Goal: Find specific page/section: Find specific page/section

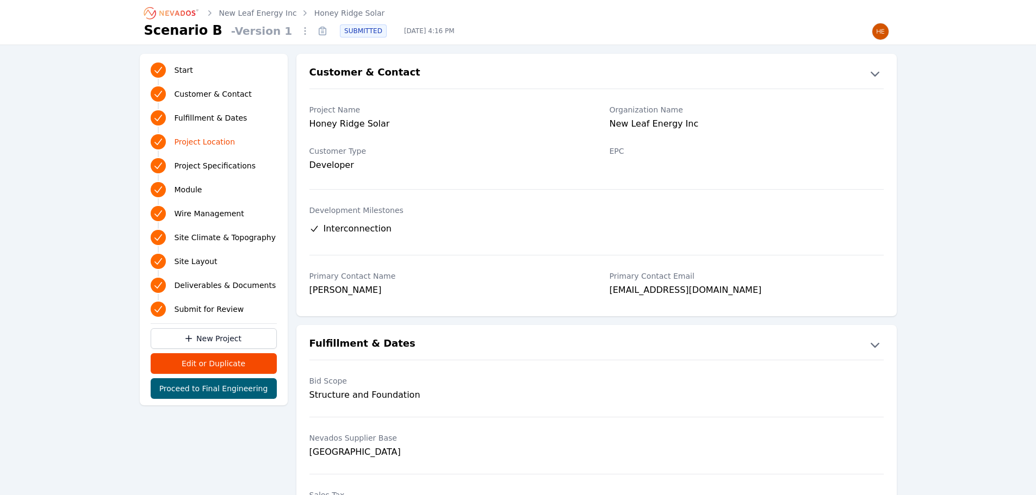
scroll to position [544, 0]
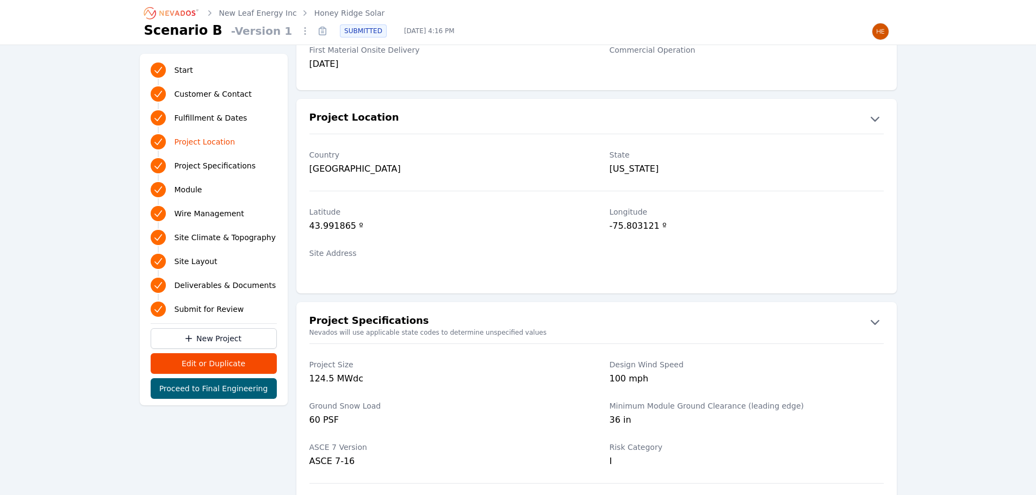
click at [244, 15] on link "New Leaf Energy Inc" at bounding box center [258, 13] width 78 height 11
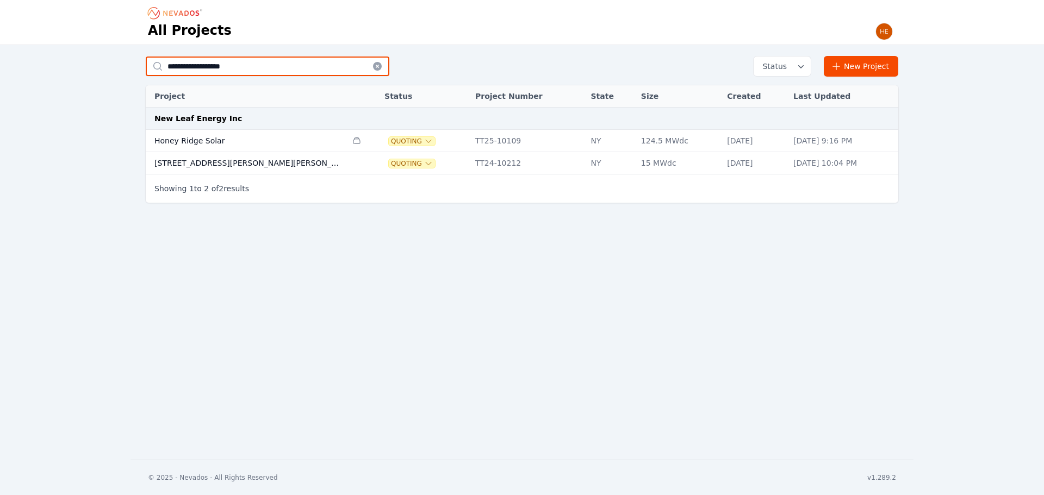
drag, startPoint x: 246, startPoint y: 66, endPoint x: 148, endPoint y: 63, distance: 97.4
click at [148, 63] on input "**********" at bounding box center [268, 67] width 244 height 20
type input "*******"
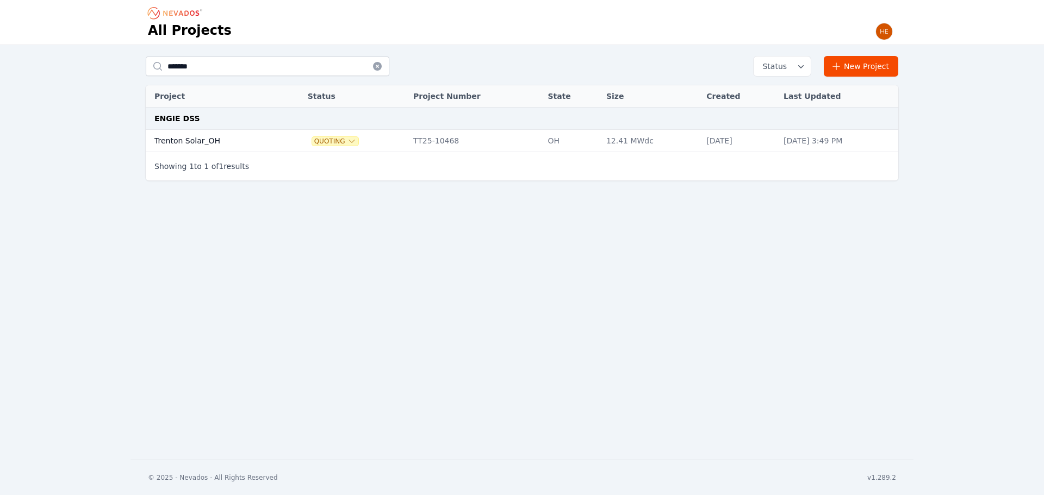
click at [192, 139] on td "Trenton Solar_OH" at bounding box center [215, 141] width 138 height 22
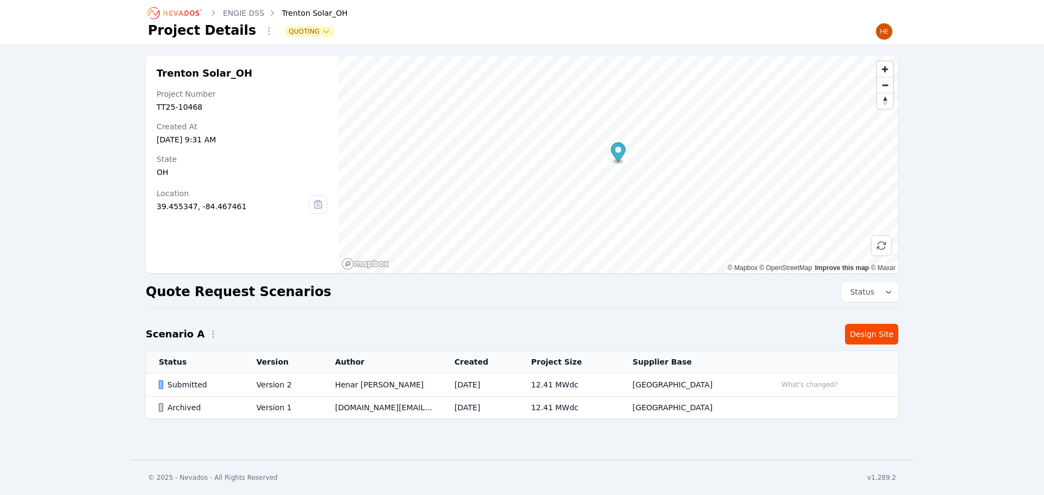
click at [202, 388] on div "Submitted" at bounding box center [198, 384] width 79 height 11
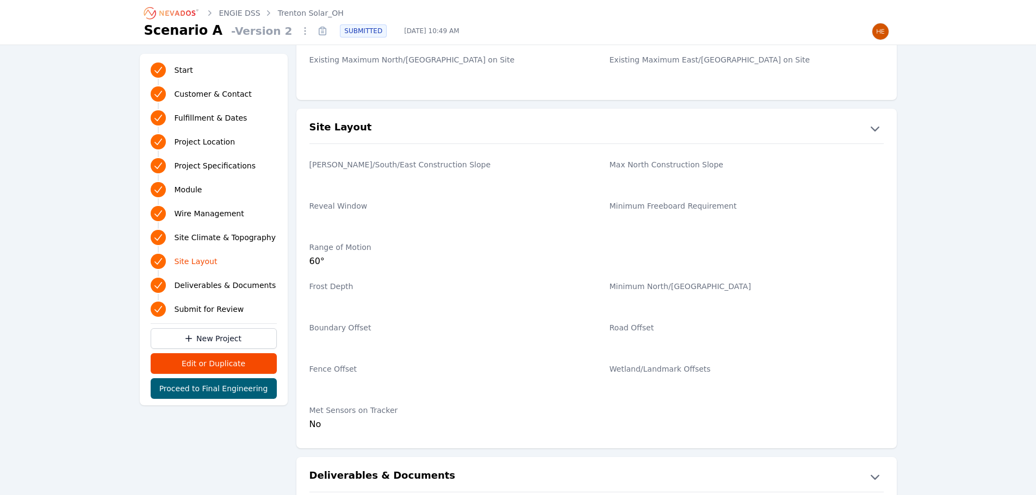
scroll to position [2011, 0]
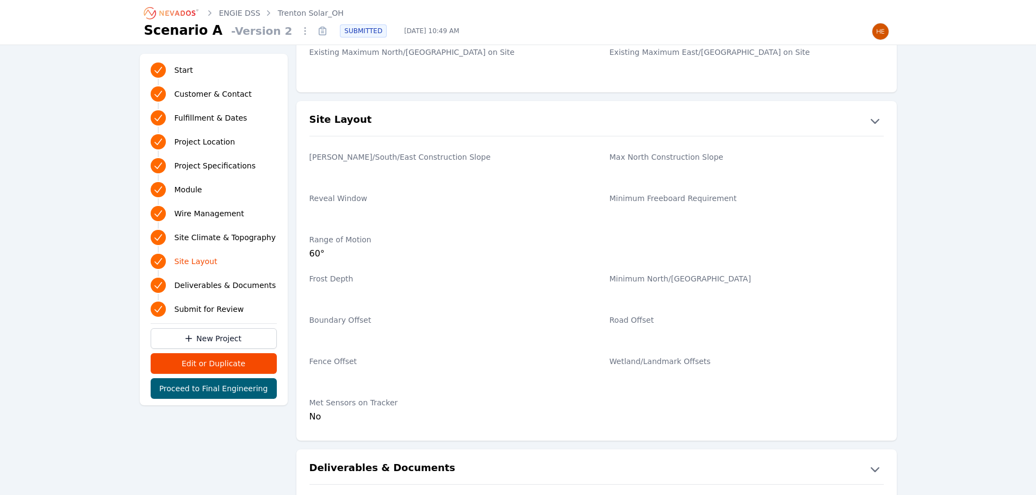
click at [191, 9] on icon "Breadcrumb" at bounding box center [172, 12] width 60 height 17
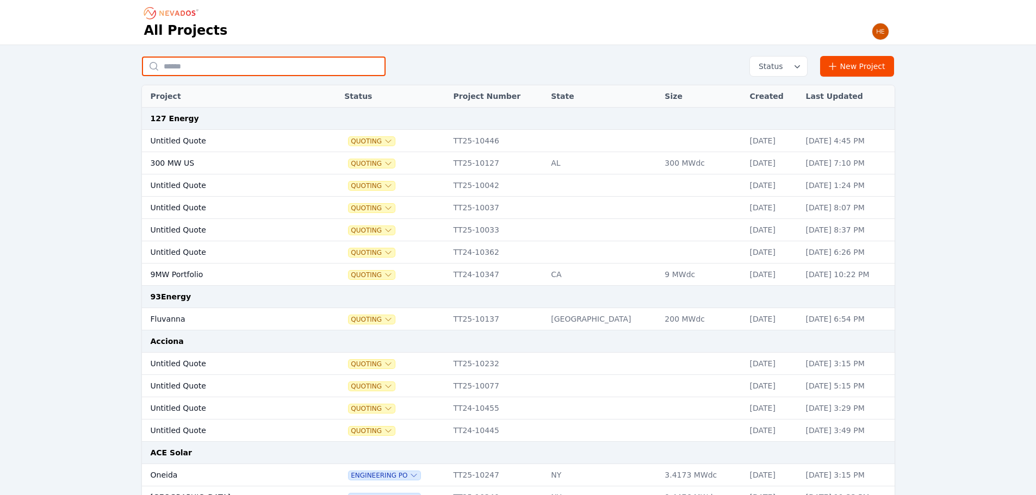
click at [236, 65] on input "text" at bounding box center [264, 67] width 244 height 20
type input "******"
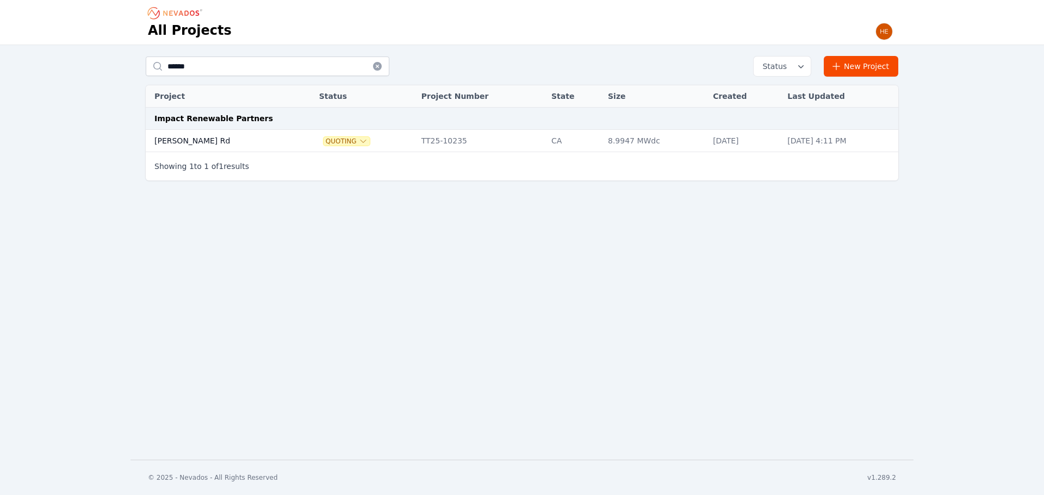
click at [198, 144] on td "[PERSON_NAME] Rd" at bounding box center [221, 141] width 150 height 22
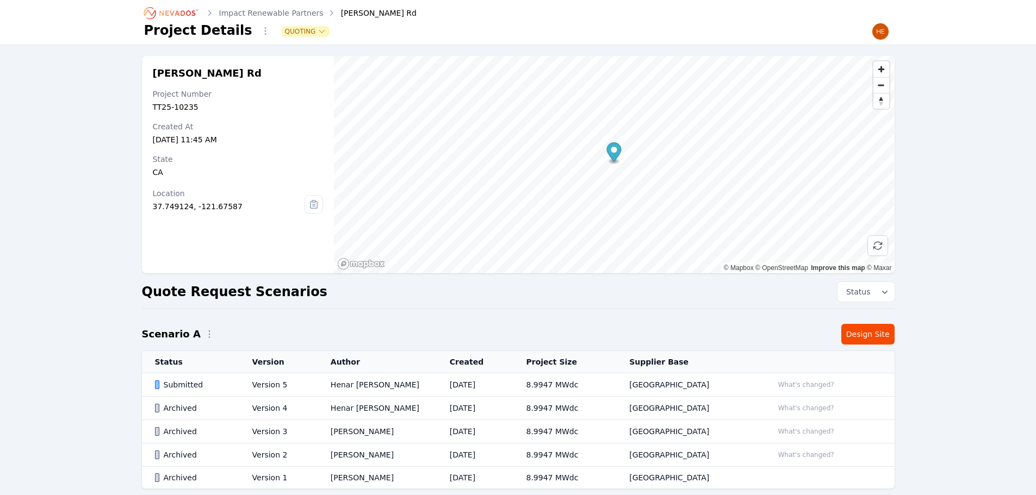
click at [177, 385] on div "Submitted" at bounding box center [194, 384] width 79 height 11
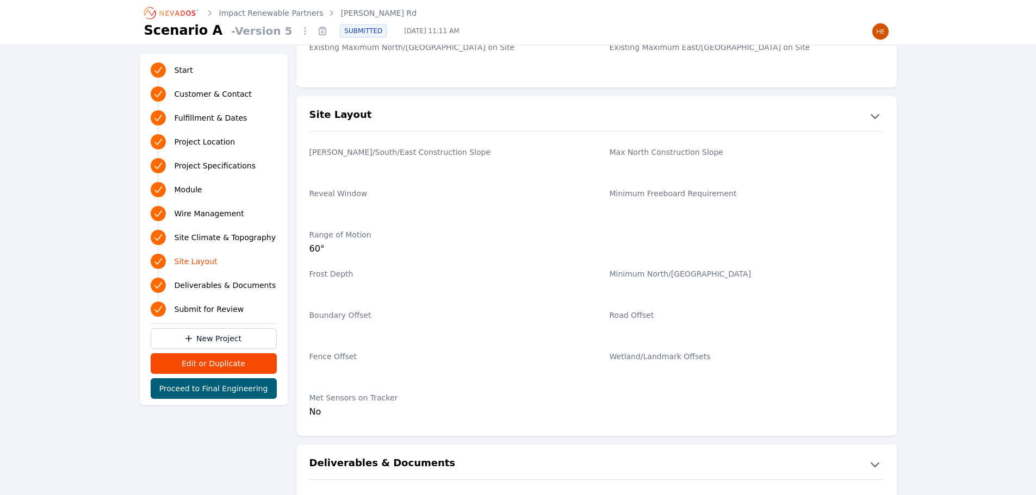
scroll to position [2011, 0]
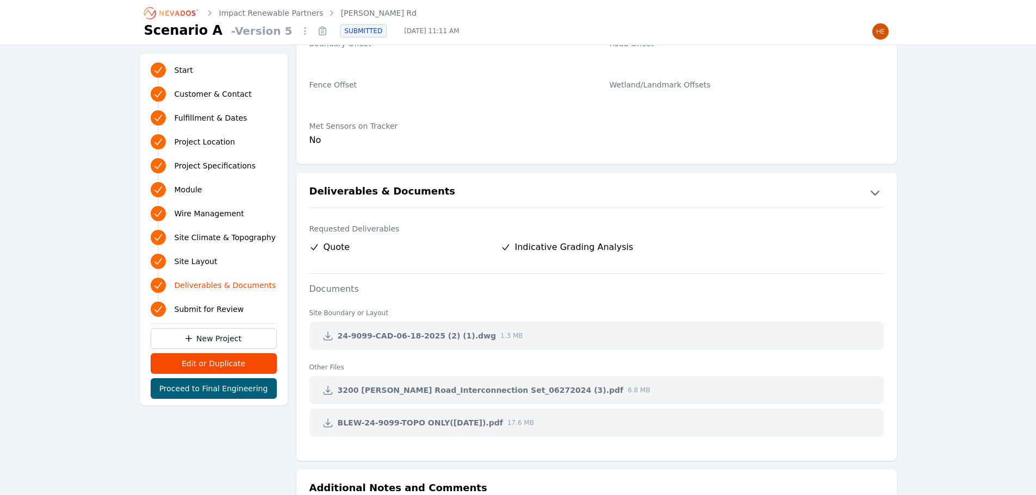
click at [185, 12] on icon "Breadcrumb" at bounding box center [172, 12] width 60 height 17
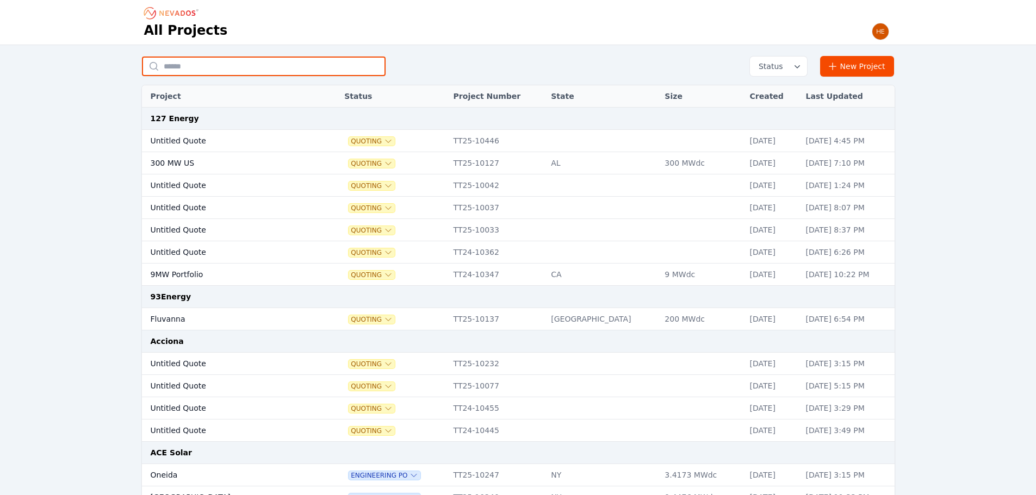
drag, startPoint x: 215, startPoint y: 64, endPoint x: 204, endPoint y: 71, distance: 12.2
click at [215, 64] on input "text" at bounding box center [264, 67] width 244 height 20
type input "**********"
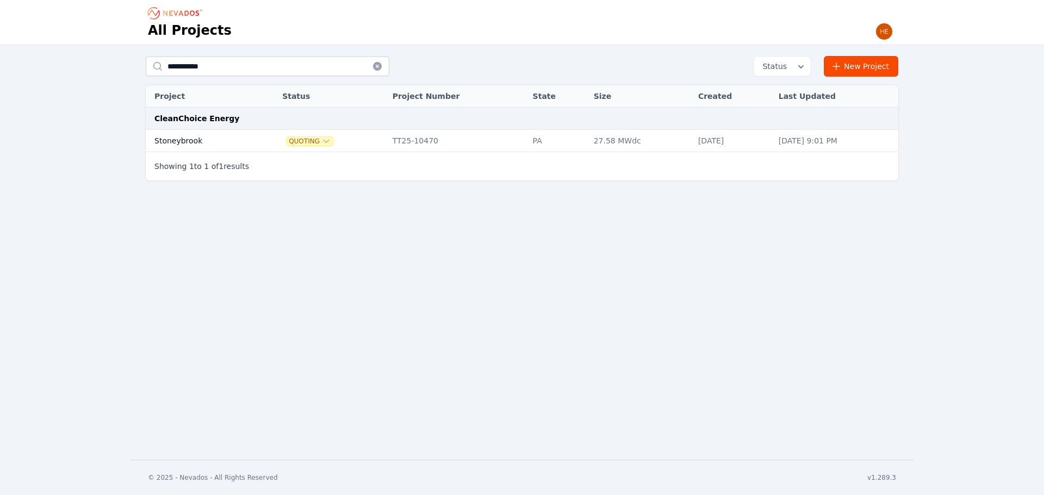
click at [183, 142] on td "Stoneybrook" at bounding box center [201, 141] width 111 height 22
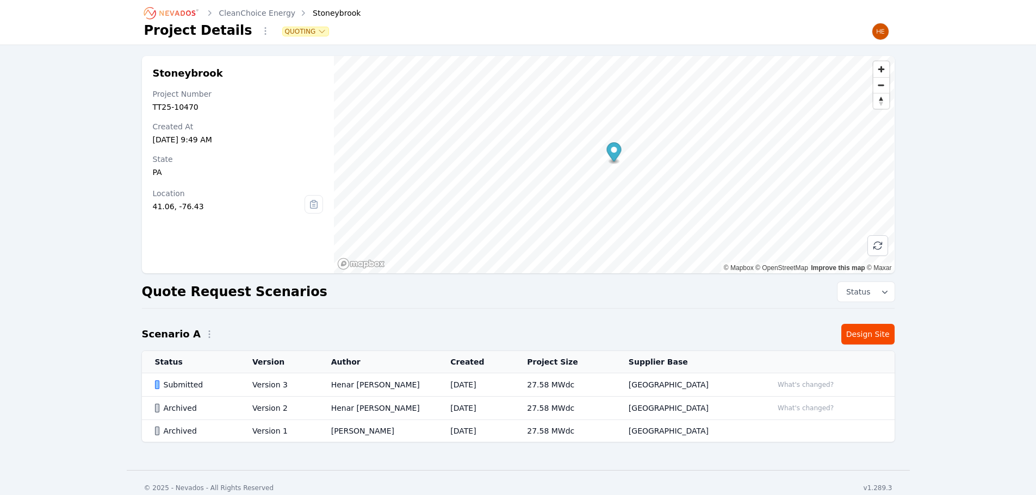
click at [190, 379] on td "Submitted" at bounding box center [191, 384] width 98 height 23
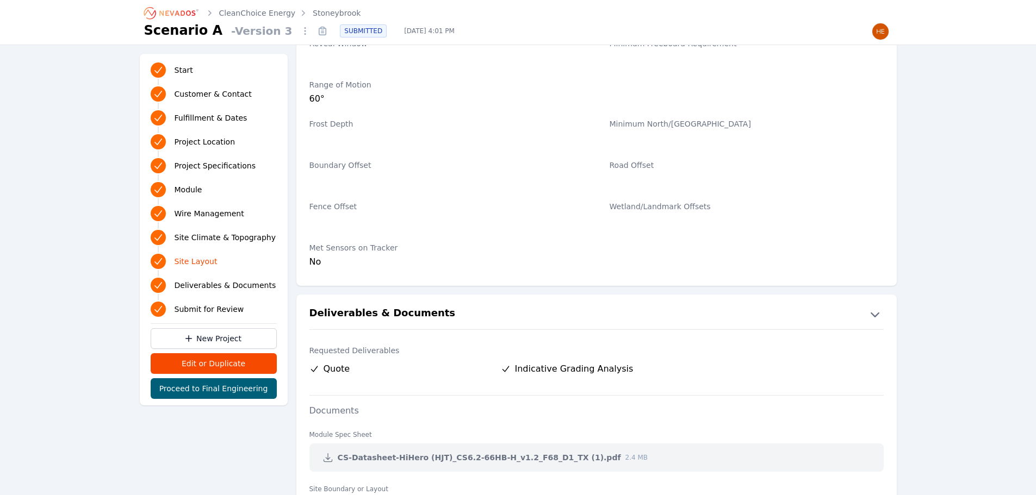
scroll to position [2175, 0]
